Goal: Transaction & Acquisition: Purchase product/service

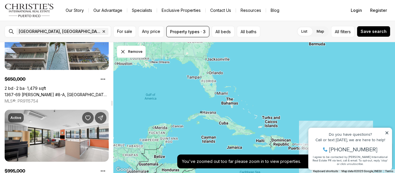
scroll to position [2340, 0]
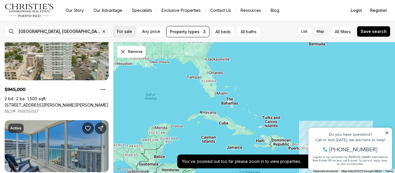
click at [128, 34] on span "For sale" at bounding box center [124, 31] width 15 height 5
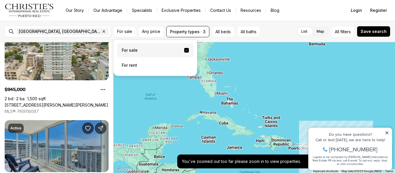
click at [136, 49] on label "For sale" at bounding box center [155, 50] width 76 height 14
click at [184, 49] on button "For sale" at bounding box center [186, 50] width 5 height 5
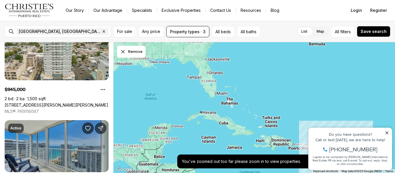
click at [11, 31] on div "[GEOGRAPHIC_DATA], [GEOGRAPHIC_DATA], [GEOGRAPHIC_DATA] Remove [GEOGRAPHIC_DATA…" at bounding box center [58, 32] width 106 height 12
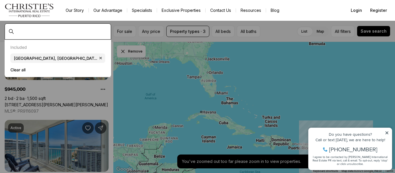
click at [25, 30] on input "text" at bounding box center [62, 31] width 92 height 5
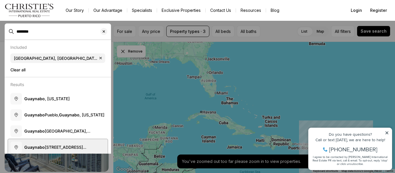
click at [57, 148] on span "Guaynabo [STREET_ADDRESS][PERSON_NAME][US_STATE]" at bounding box center [63, 150] width 79 height 11
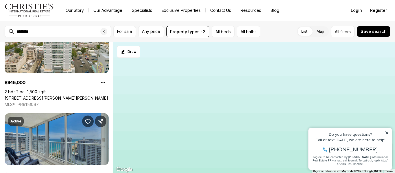
type input "**********"
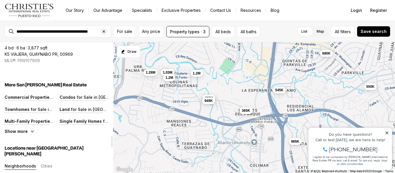
scroll to position [1127, 0]
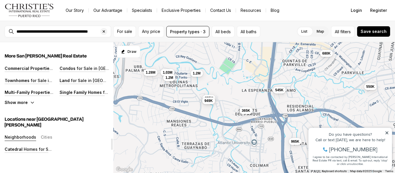
click at [30, 102] on icon "button" at bounding box center [32, 102] width 5 height 5
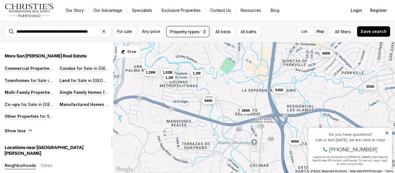
click at [14, 163] on button "Neighborhoods" at bounding box center [20, 166] width 31 height 6
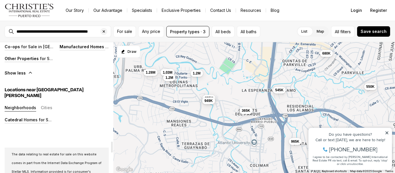
click at [30, 105] on button "Neighborhoods" at bounding box center [20, 108] width 31 height 6
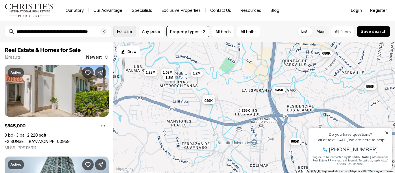
click at [125, 34] on button "For sale" at bounding box center [124, 31] width 23 height 11
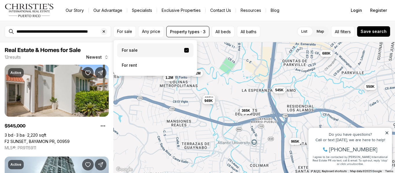
click at [131, 50] on label "For sale" at bounding box center [155, 50] width 76 height 14
click at [184, 50] on button "For sale" at bounding box center [186, 50] width 5 height 5
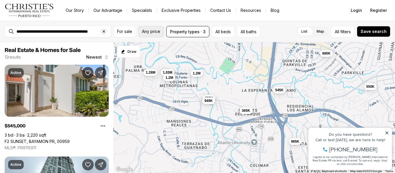
click at [152, 33] on span "Any price" at bounding box center [151, 31] width 18 height 5
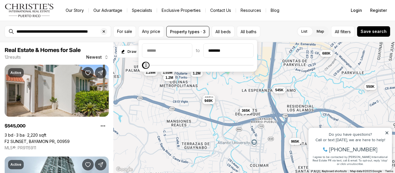
type input "********"
click at [144, 62] on span "Maximum" at bounding box center [147, 65] width 7 height 7
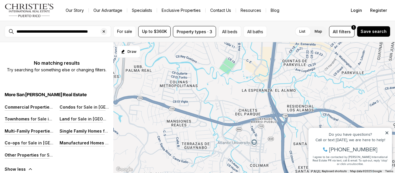
click at [10, 31] on div "**********" at bounding box center [58, 32] width 106 height 12
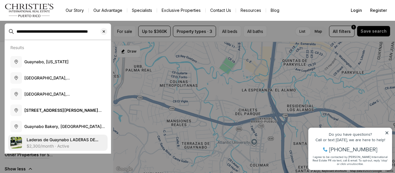
click at [37, 141] on span "Laderas de Guaynabo LADERAS DE GUAYNABO #H501, GUAYNABO PR, 00969" at bounding box center [63, 145] width 72 height 16
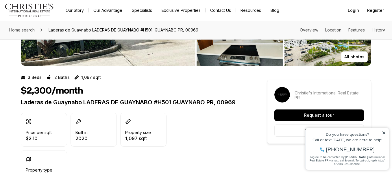
scroll to position [58, 0]
